Goal: Register for event/course

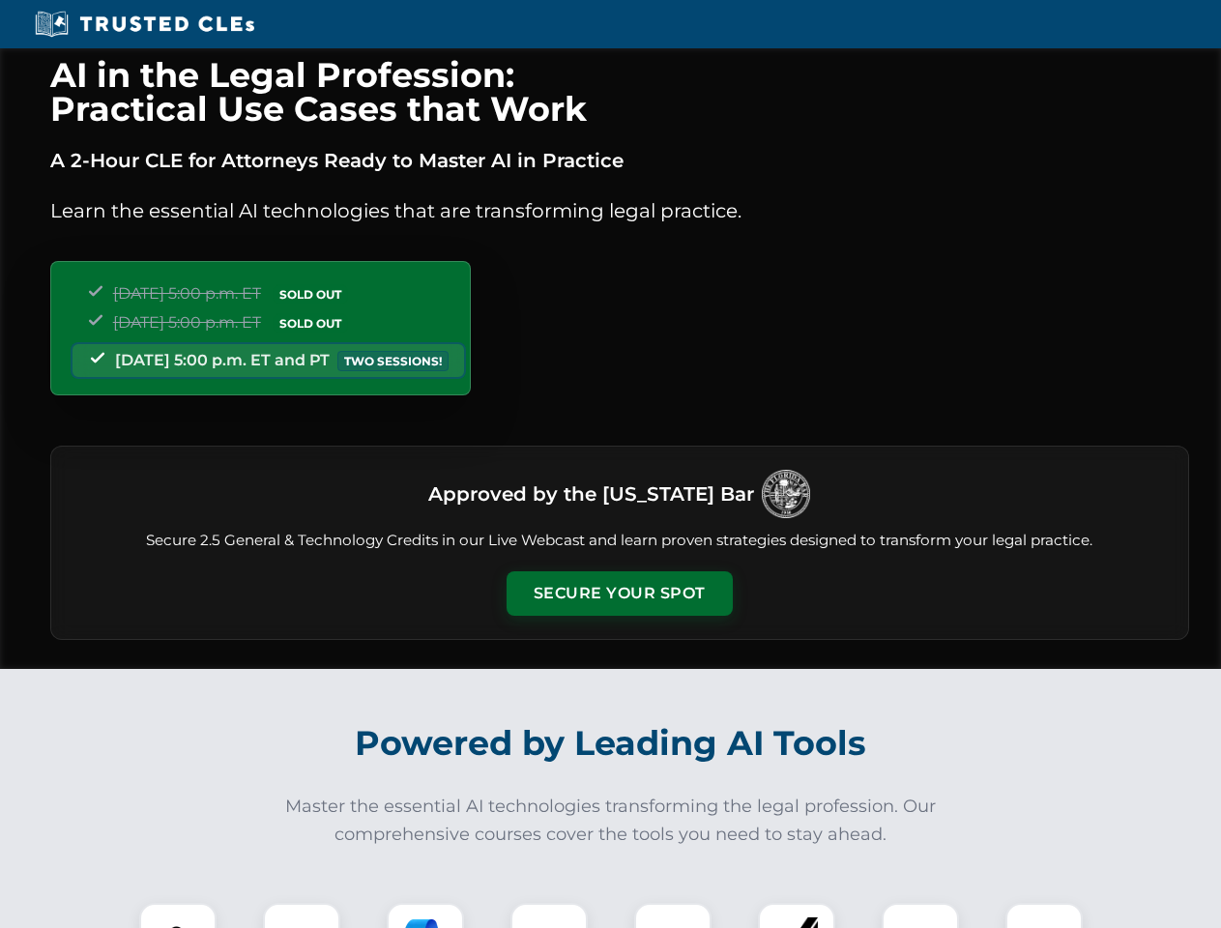
click at [619, 594] on button "Secure Your Spot" at bounding box center [620, 593] width 226 height 44
click at [178, 915] on img at bounding box center [178, 942] width 56 height 56
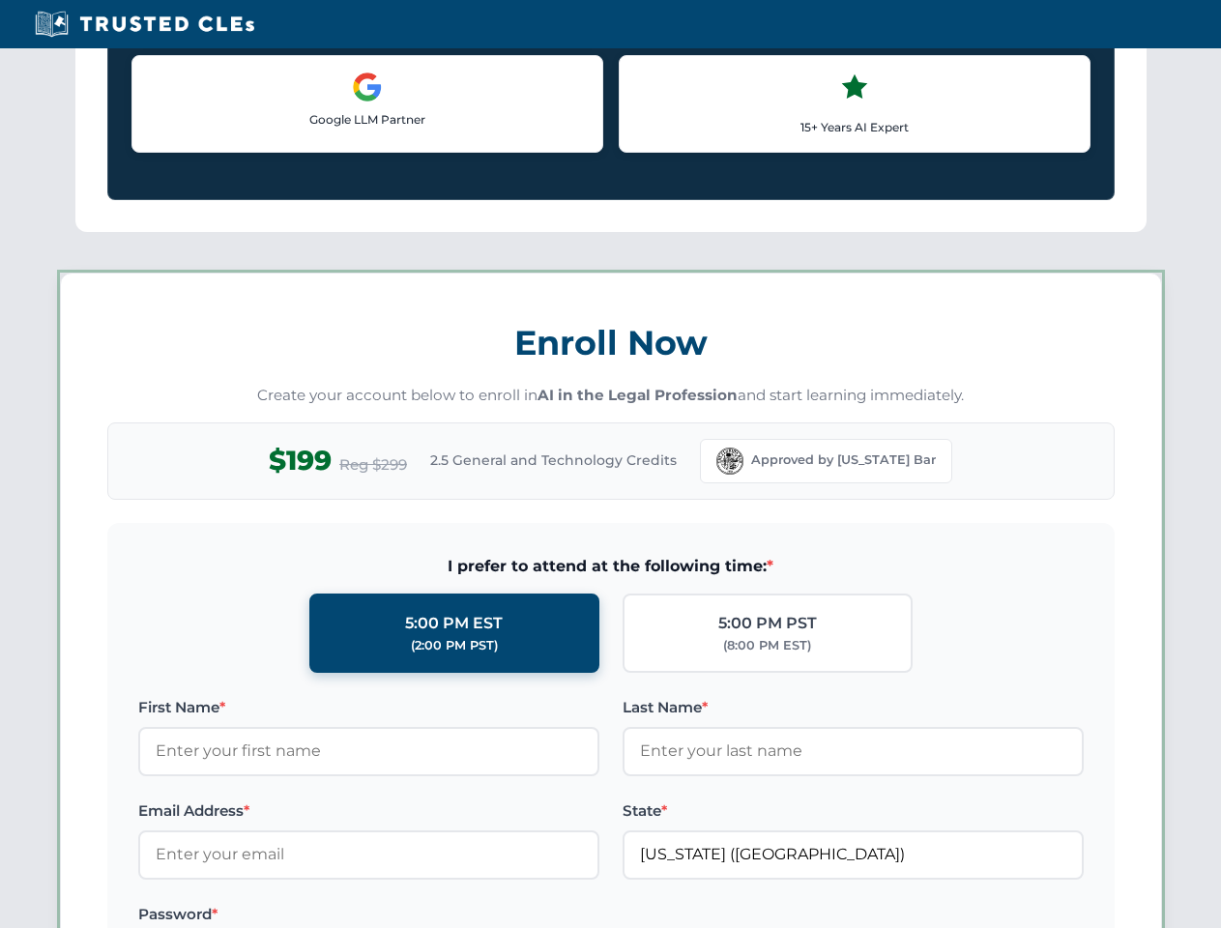
click at [425, 915] on label "Password *" at bounding box center [368, 914] width 461 height 23
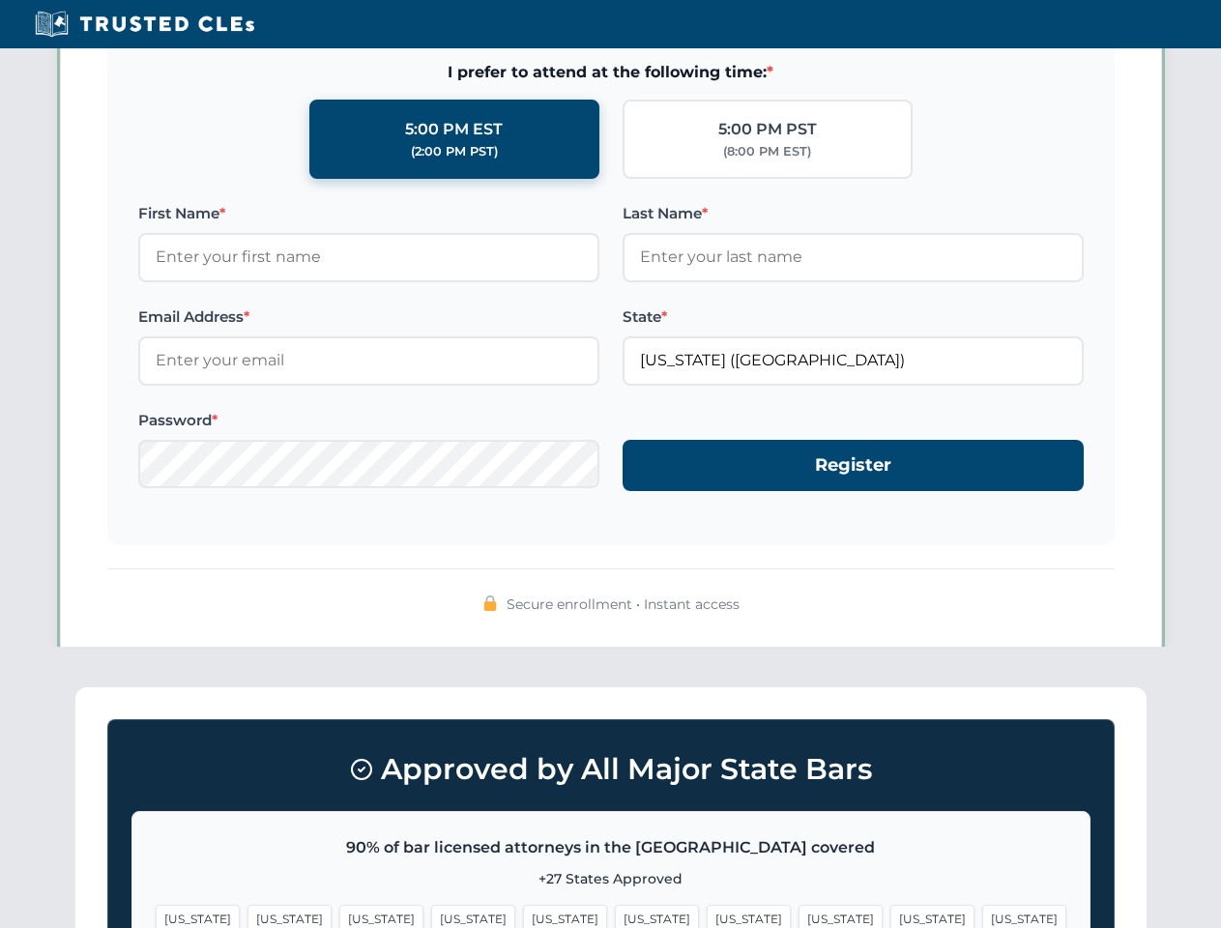
click at [890, 915] on span "[US_STATE]" at bounding box center [932, 919] width 84 height 28
